Goal: Task Accomplishment & Management: Use online tool/utility

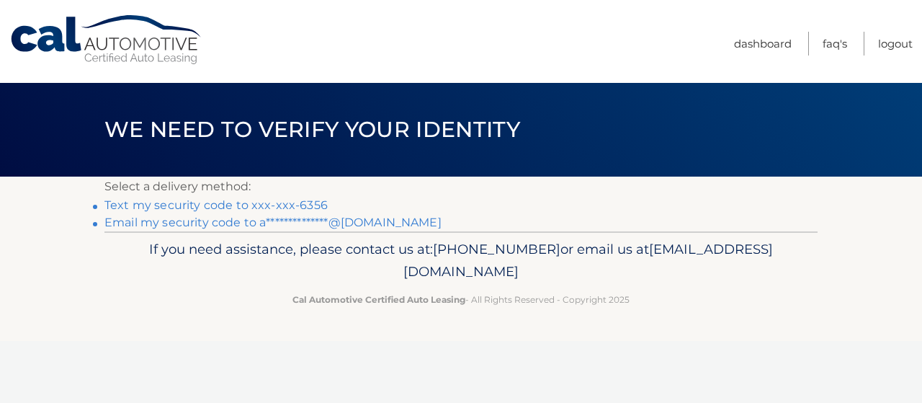
click at [301, 198] on link "Text my security code to xxx-xxx-6356" at bounding box center [215, 205] width 223 height 14
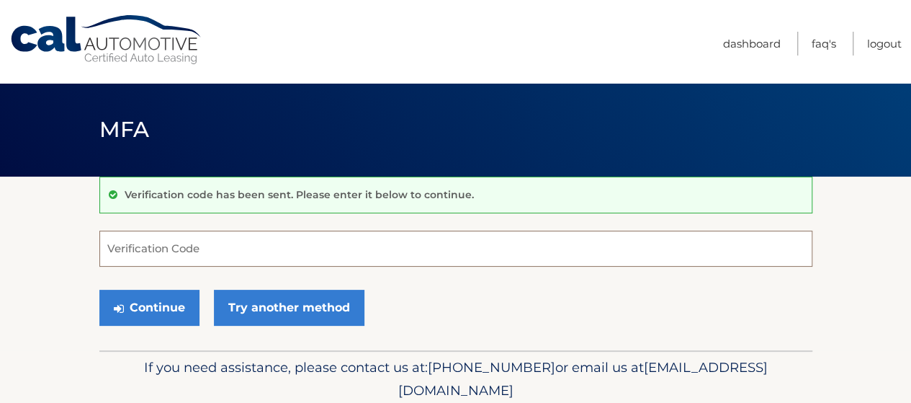
click at [193, 247] on input "Verification Code" at bounding box center [455, 248] width 713 height 36
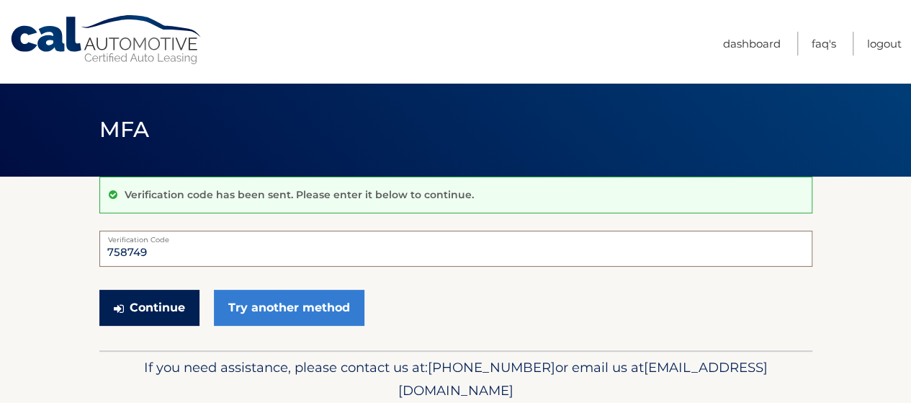
type input "758749"
click at [146, 307] on button "Continue" at bounding box center [149, 308] width 100 height 36
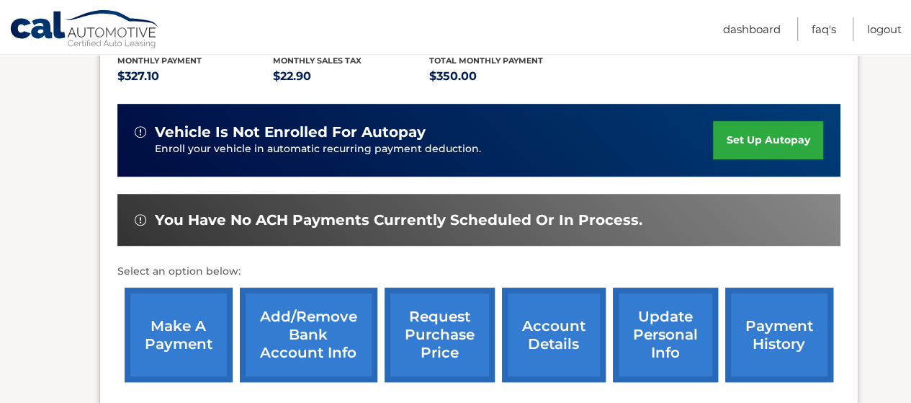
scroll to position [489, 0]
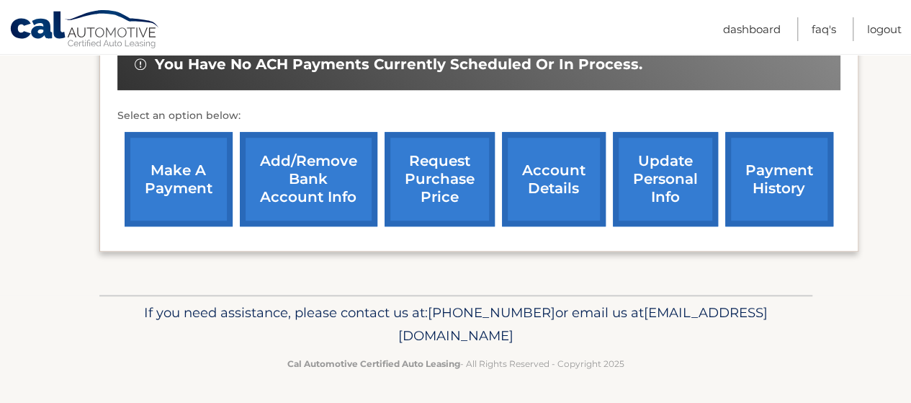
click at [152, 202] on link "make a payment" at bounding box center [179, 179] width 108 height 94
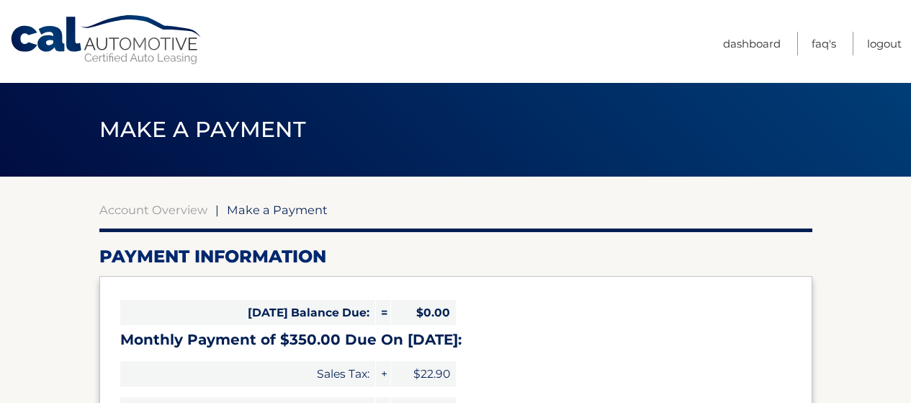
select select "ZTgzOGY5NzEtMWNlYS00YWQ4LWE2ZjgtZDEyYWI4NmExZGYz"
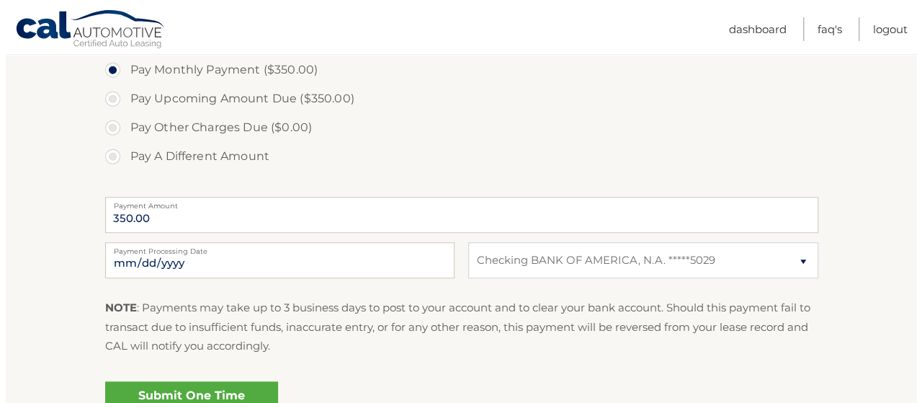
scroll to position [504, 0]
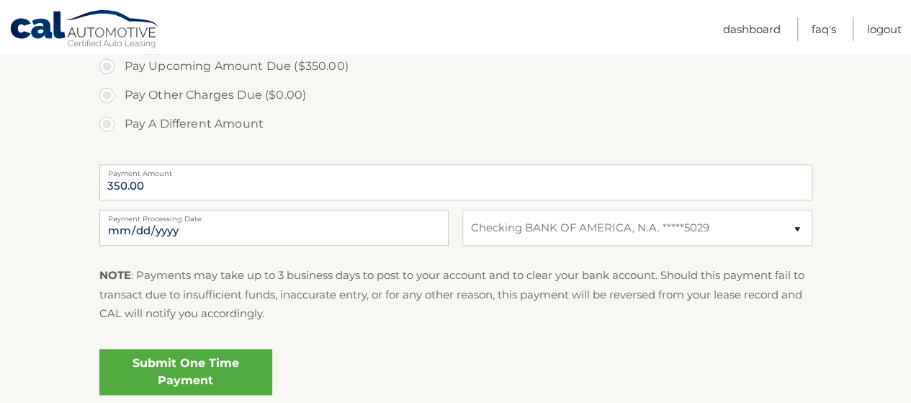
click at [241, 366] on link "Submit One Time Payment" at bounding box center [185, 372] width 173 height 46
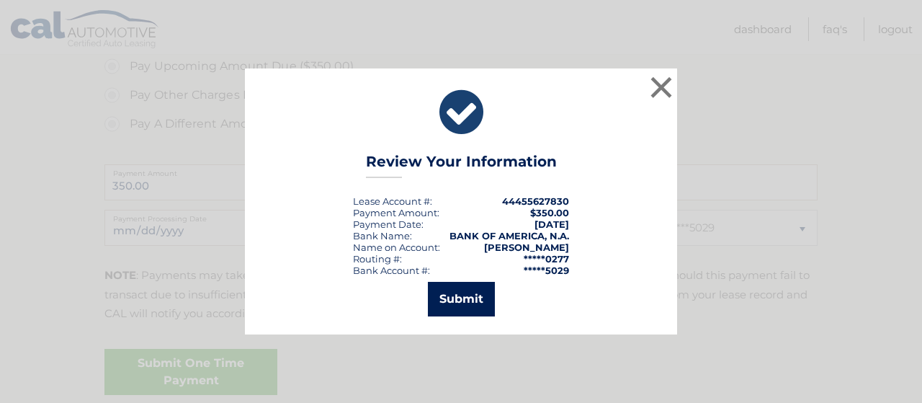
click at [483, 291] on button "Submit" at bounding box center [461, 299] width 67 height 35
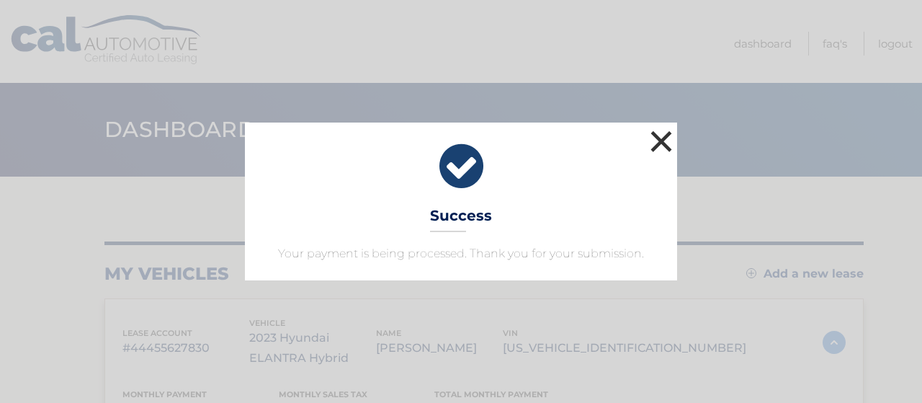
click at [657, 135] on button "×" at bounding box center [661, 141] width 29 height 29
